Goal: Task Accomplishment & Management: Manage account settings

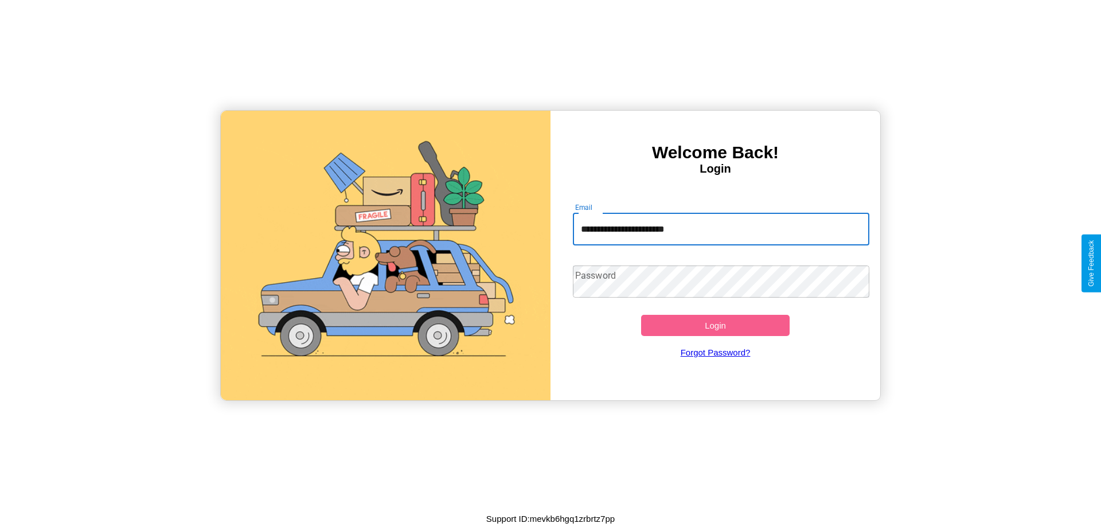
type input "**********"
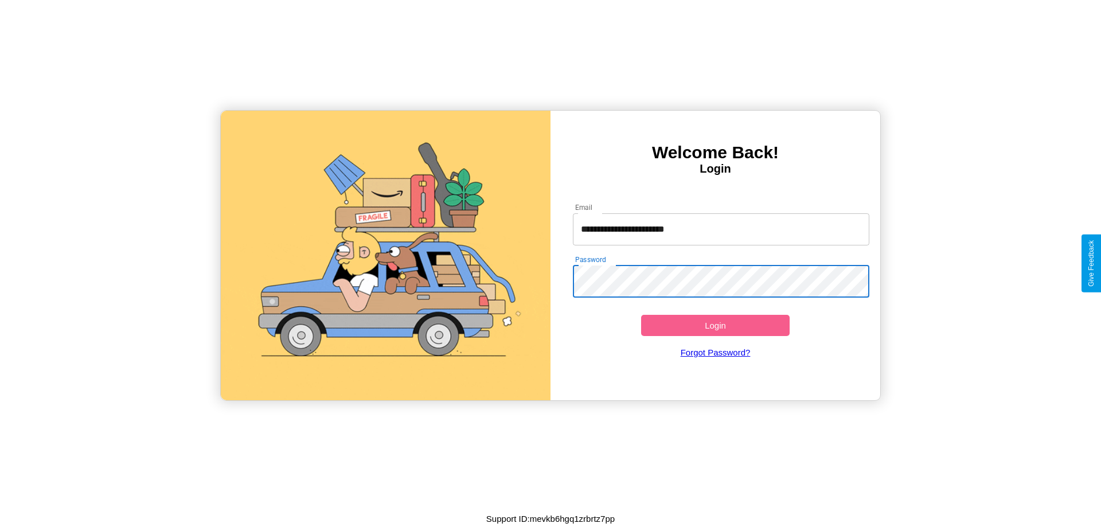
click at [715, 325] on button "Login" at bounding box center [715, 325] width 149 height 21
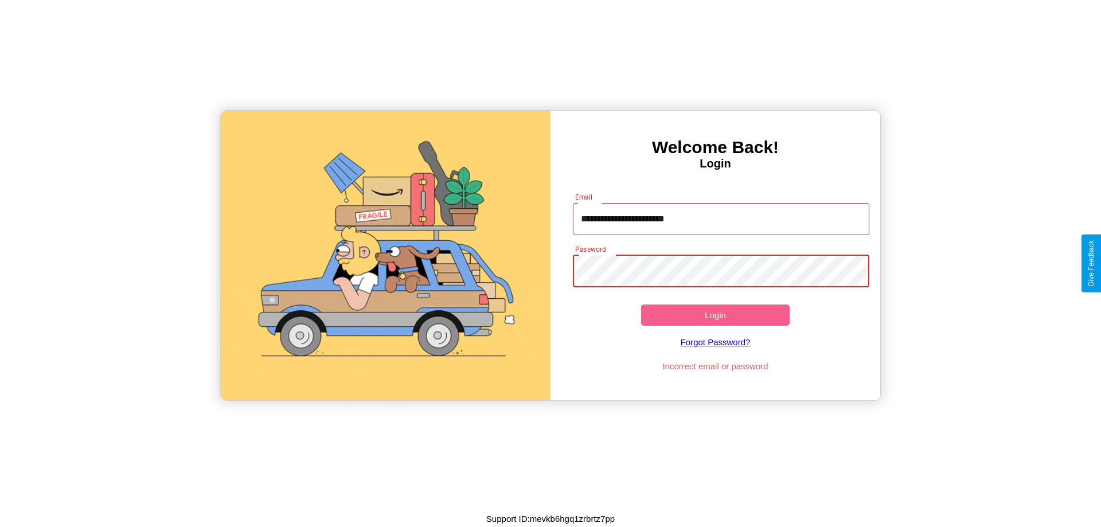
click at [715, 315] on button "Login" at bounding box center [715, 315] width 149 height 21
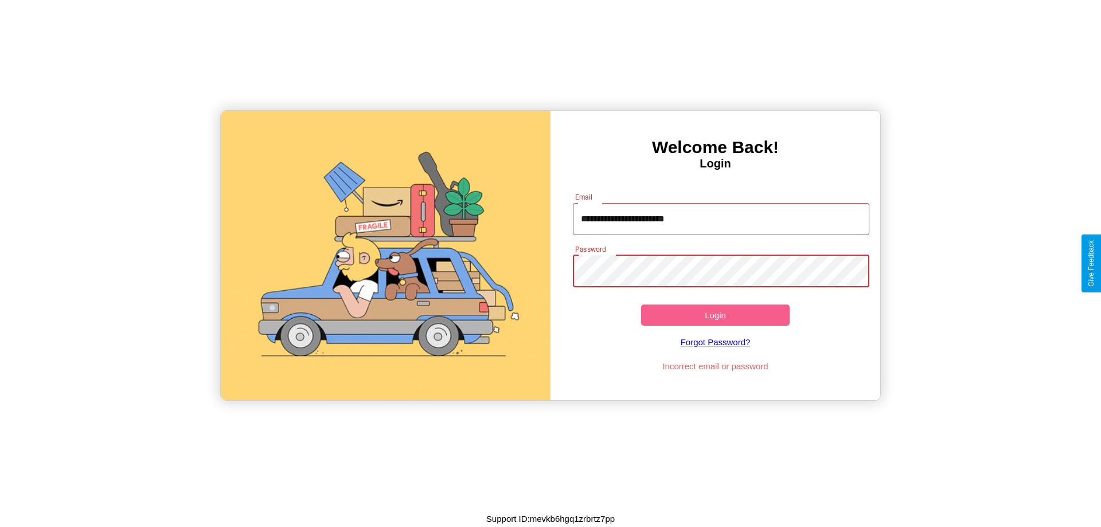
click at [715, 315] on button "Login" at bounding box center [715, 315] width 149 height 21
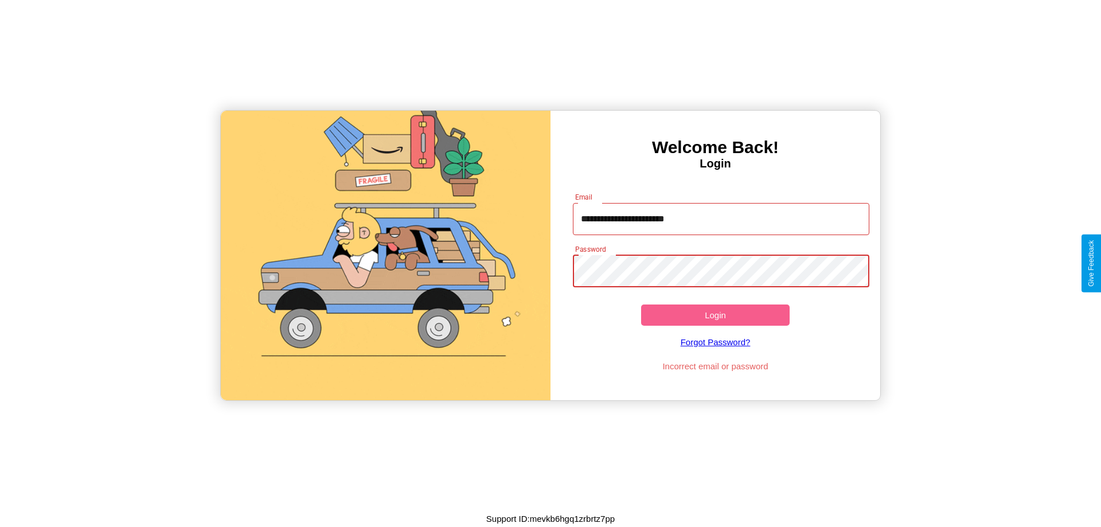
click at [715, 315] on button "Login" at bounding box center [715, 315] width 149 height 21
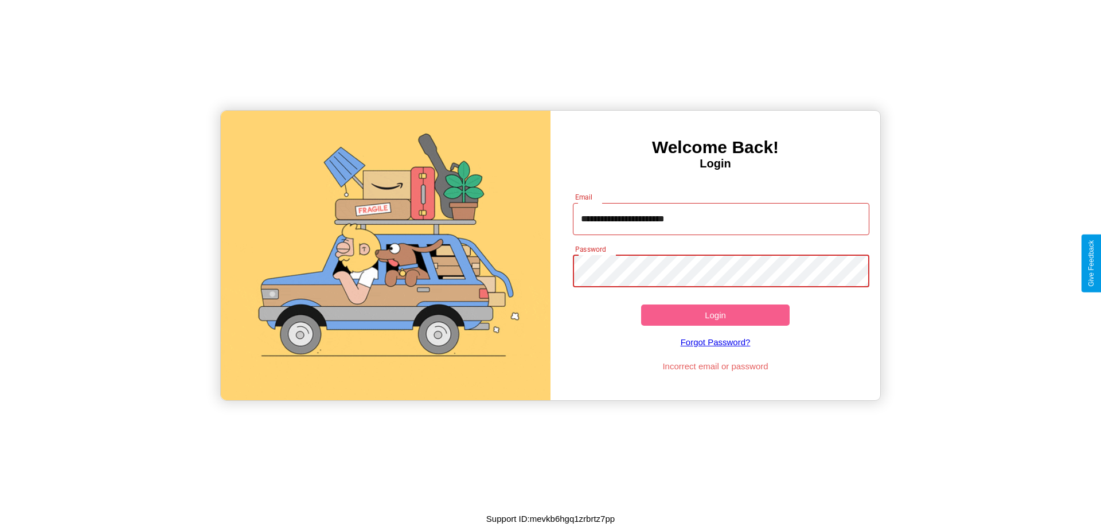
click at [715, 315] on button "Login" at bounding box center [715, 315] width 149 height 21
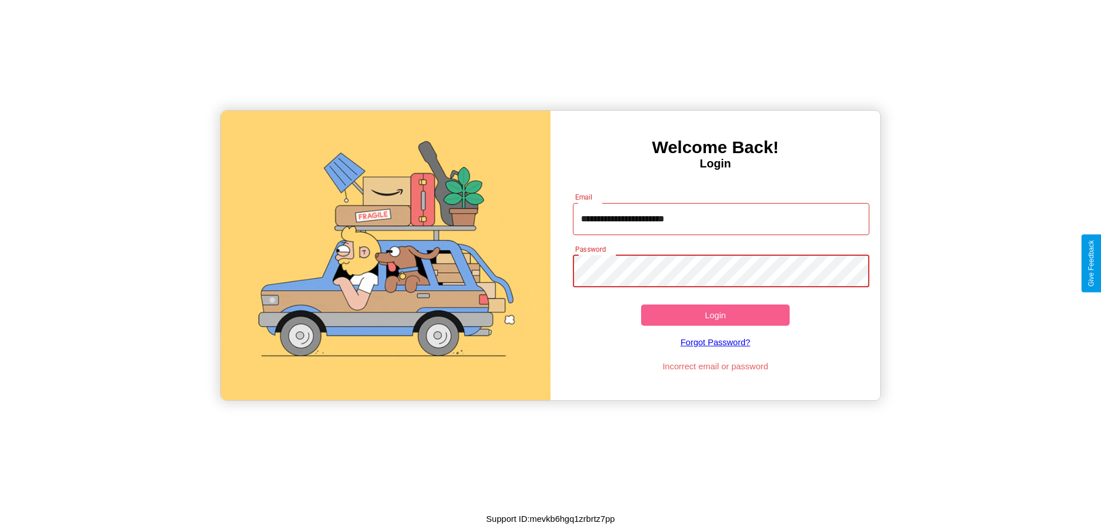
click at [715, 315] on button "Login" at bounding box center [715, 315] width 149 height 21
